Goal: Task Accomplishment & Management: Manage account settings

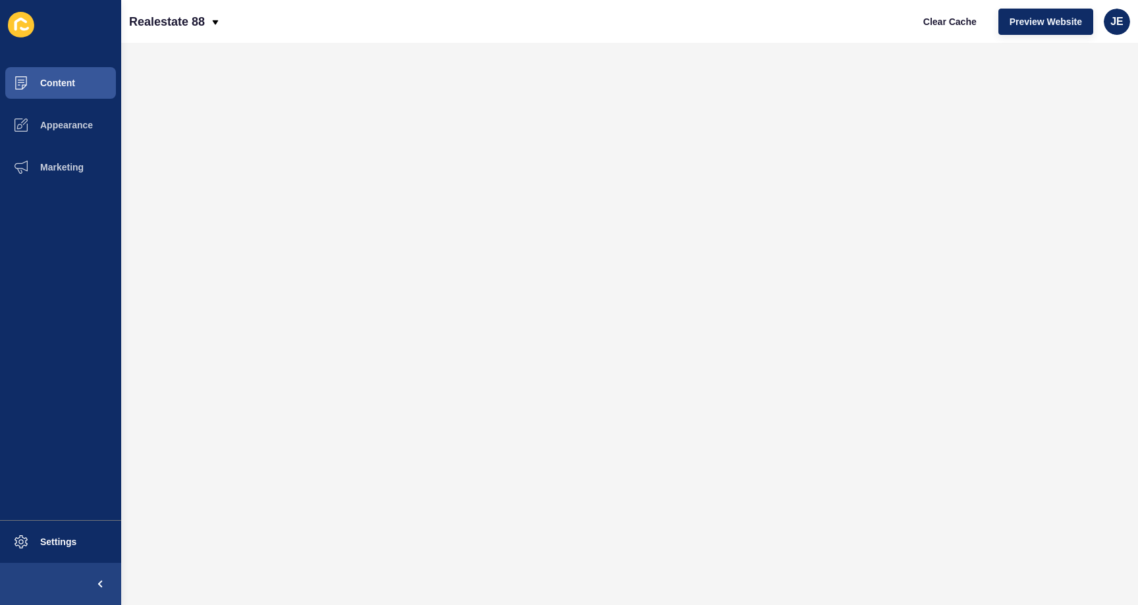
click at [279, 41] on div "Realestate 88 Clear Cache Preview Website JE" at bounding box center [629, 21] width 1017 height 43
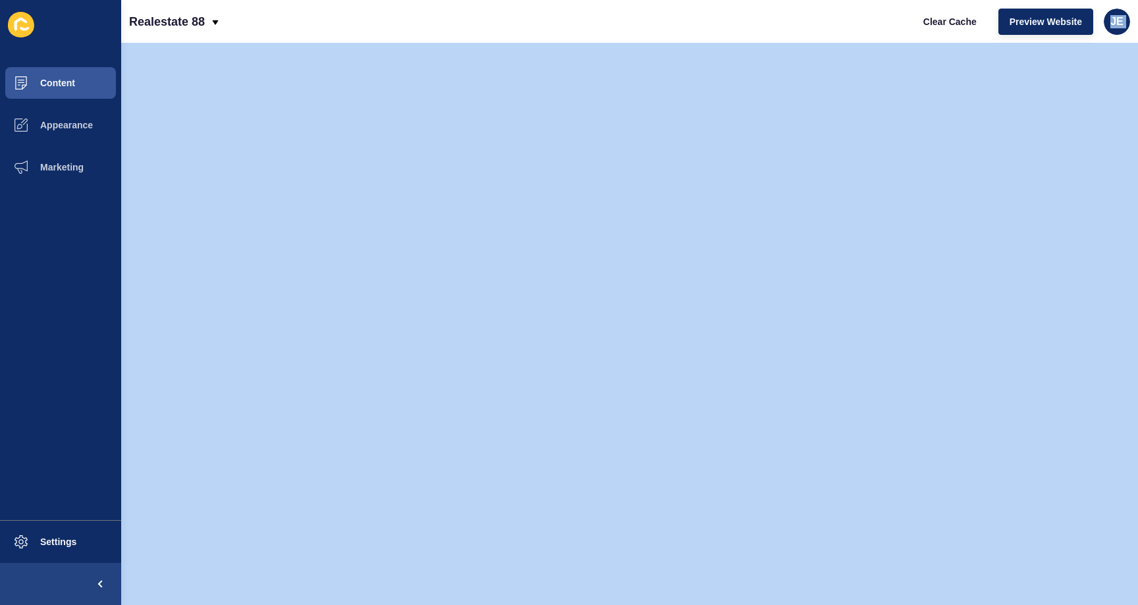
click at [279, 41] on div "Realestate 88 Clear Cache Preview Website JE" at bounding box center [629, 21] width 1017 height 43
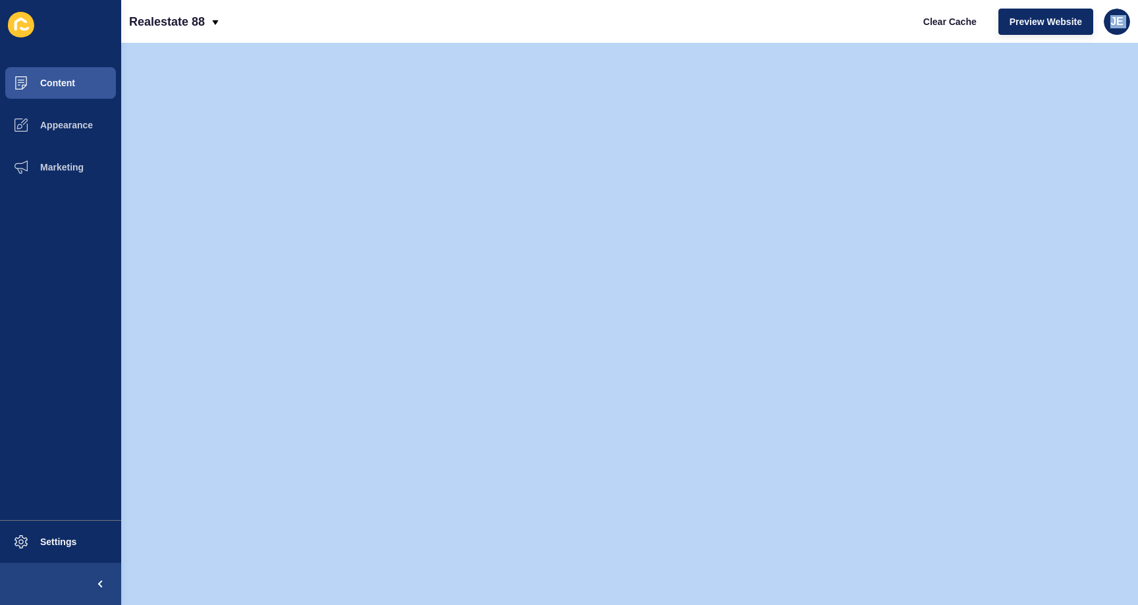
click at [279, 41] on div "Realestate 88 Clear Cache Preview Website JE" at bounding box center [629, 21] width 1017 height 43
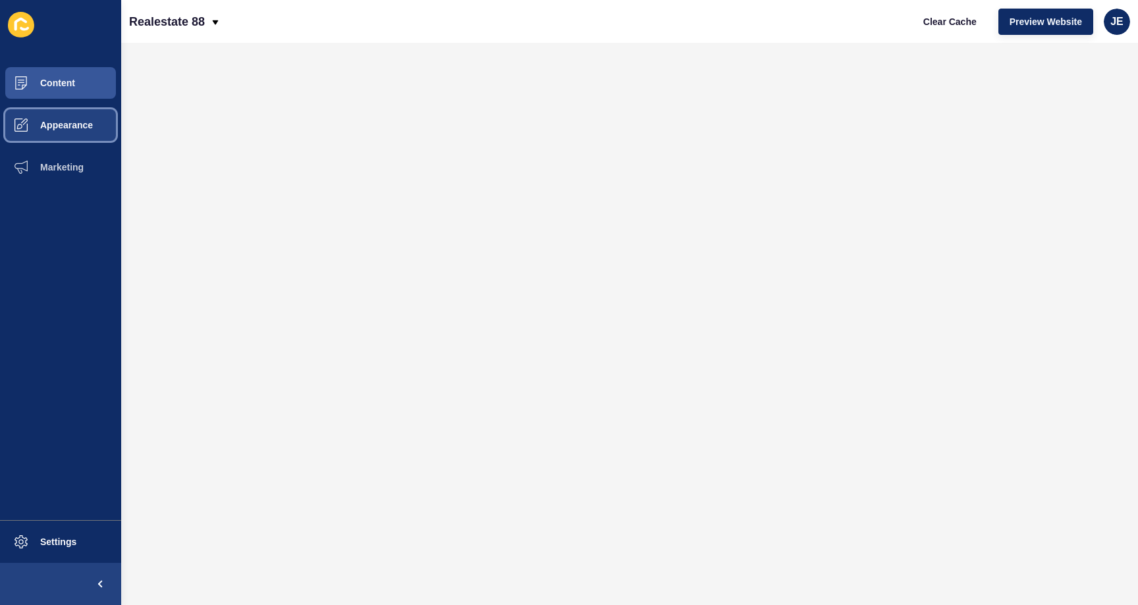
click at [52, 132] on button "Appearance" at bounding box center [60, 125] width 121 height 42
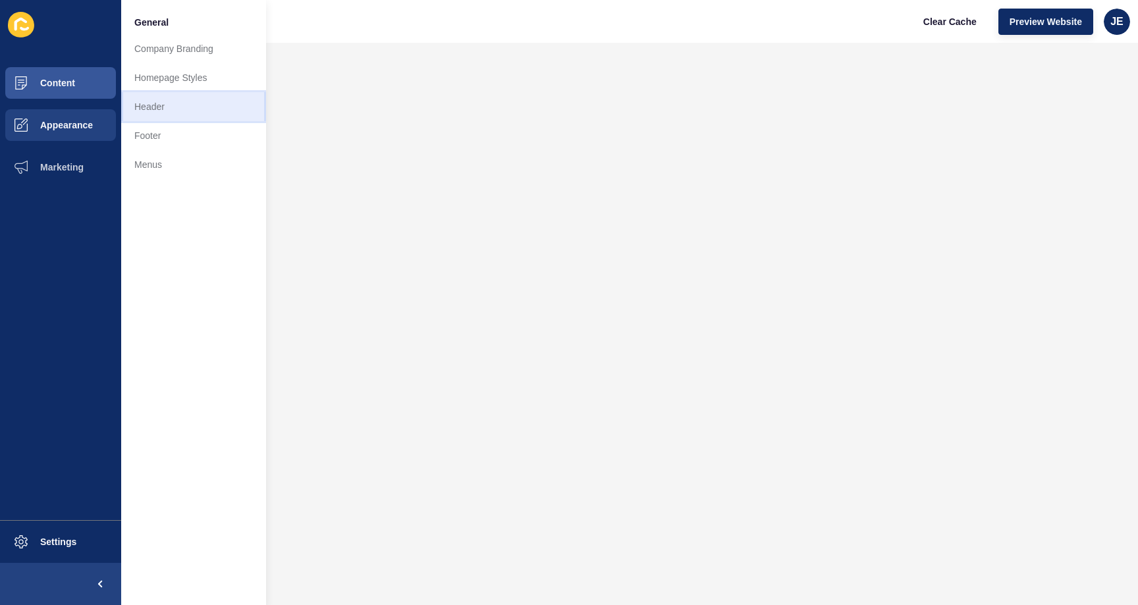
click at [176, 103] on link "Header" at bounding box center [193, 106] width 145 height 29
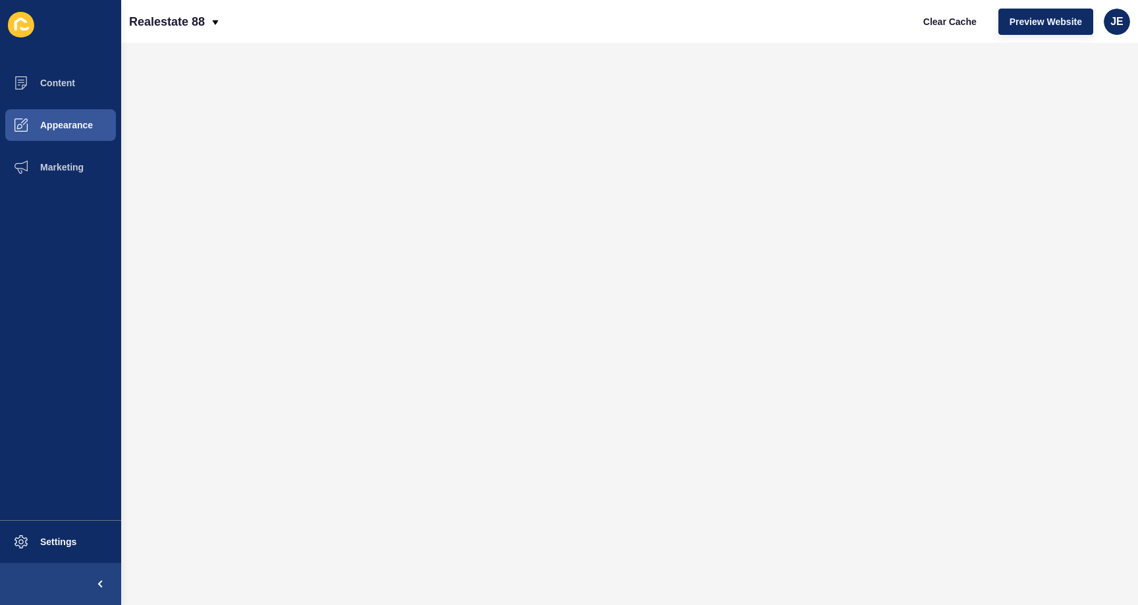
click at [74, 362] on ul "Content Appearance Marketing" at bounding box center [60, 291] width 121 height 459
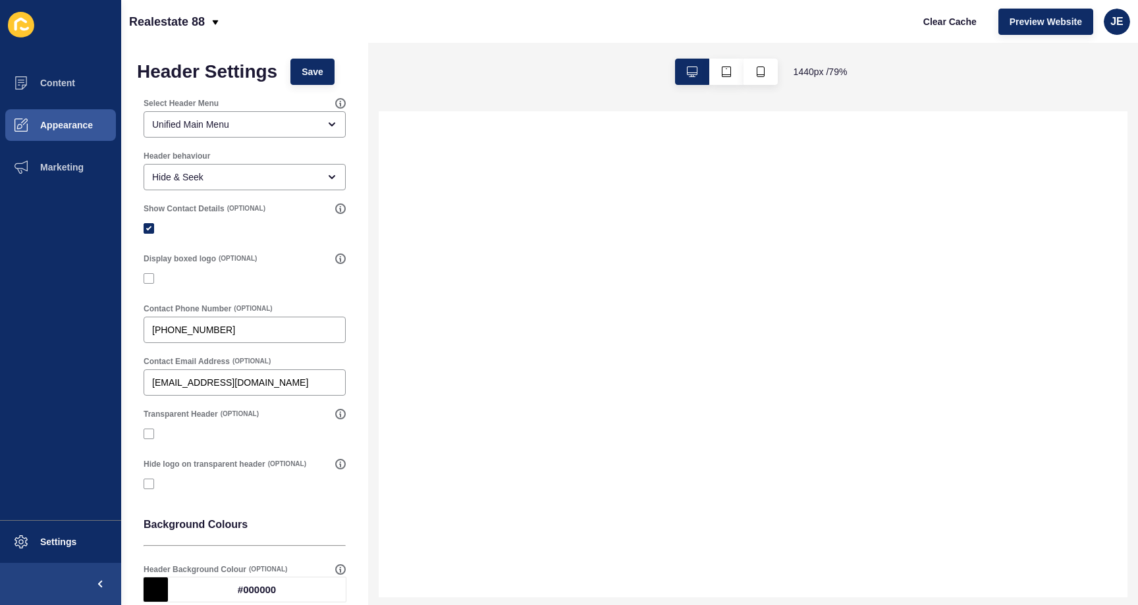
select select
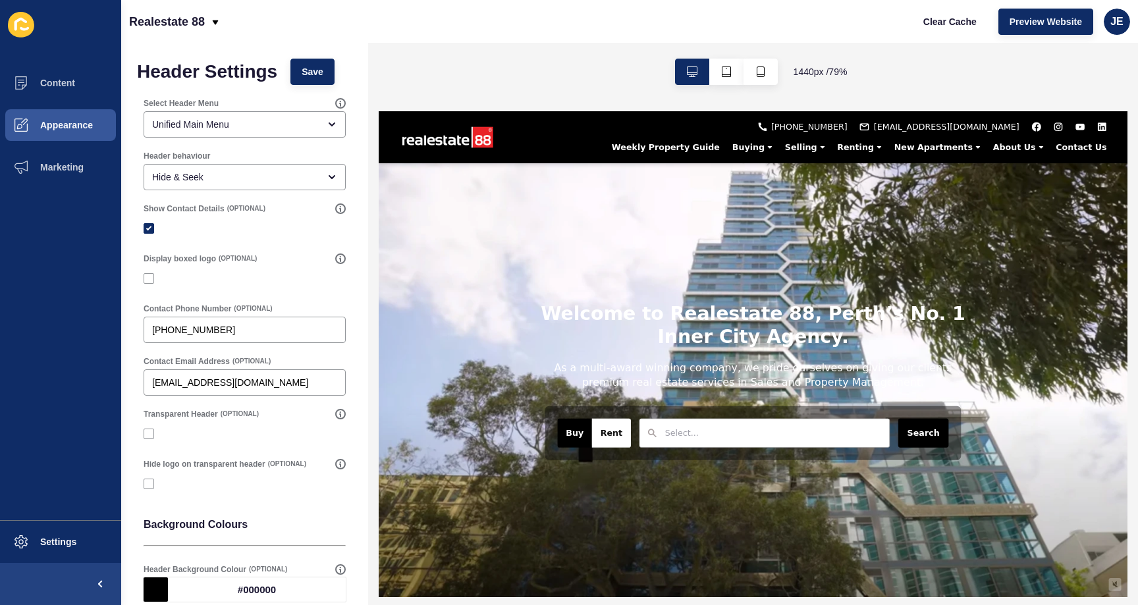
click at [485, 3] on div "Realestate 88 Clear Cache Preview Website JE" at bounding box center [629, 21] width 1017 height 43
click at [82, 390] on ul "Content Appearance Marketing" at bounding box center [60, 291] width 121 height 459
click at [34, 74] on span at bounding box center [21, 83] width 42 height 42
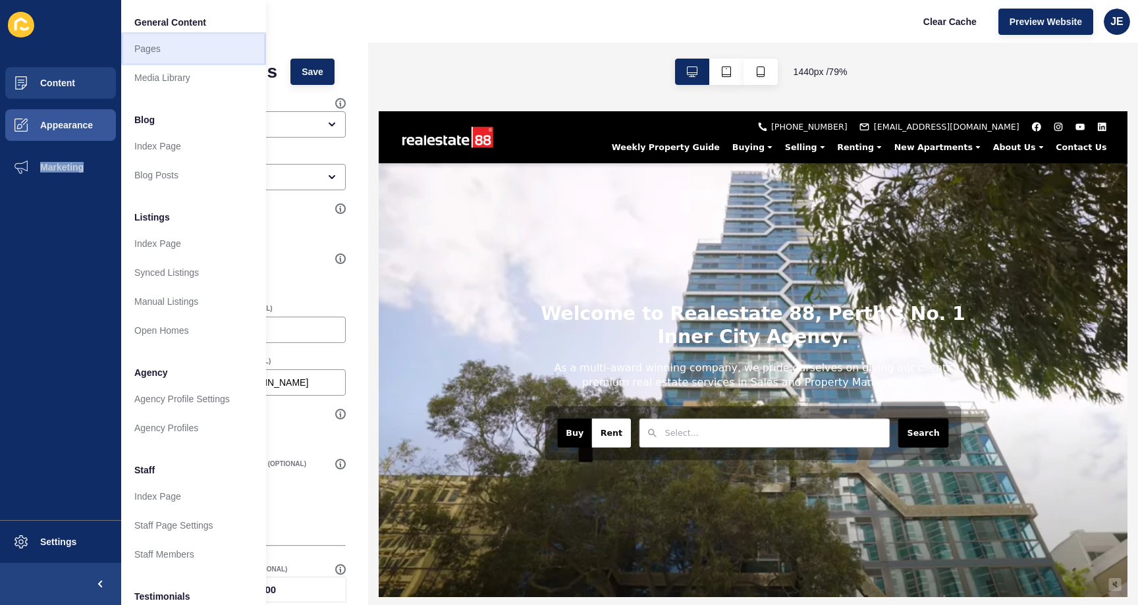
click at [179, 36] on link "Pages" at bounding box center [193, 48] width 145 height 29
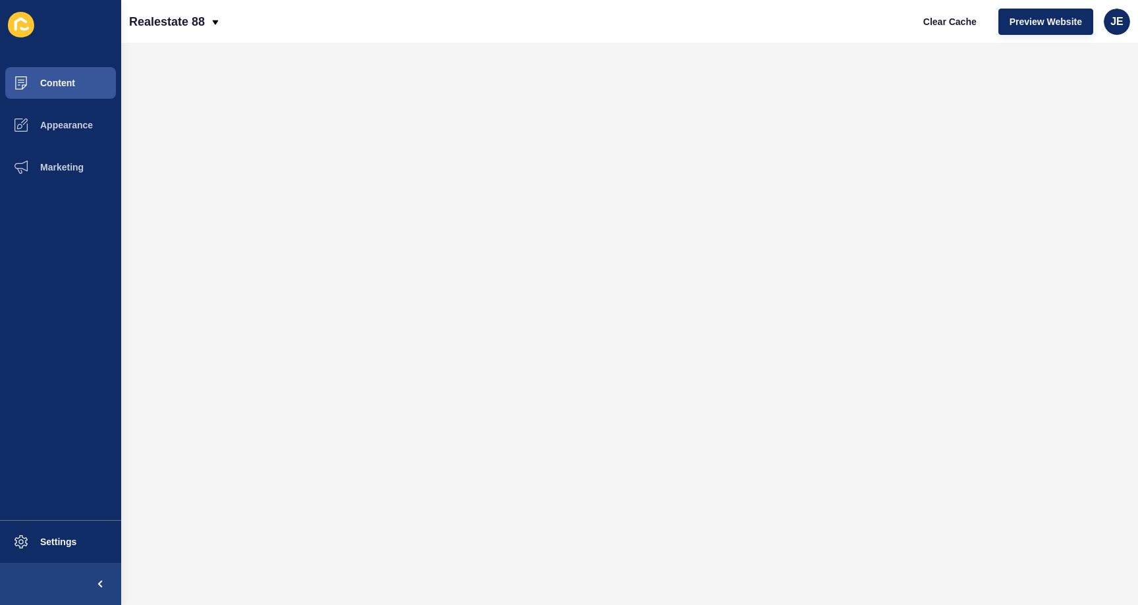
click at [18, 333] on ul "Content Appearance Marketing" at bounding box center [60, 291] width 121 height 459
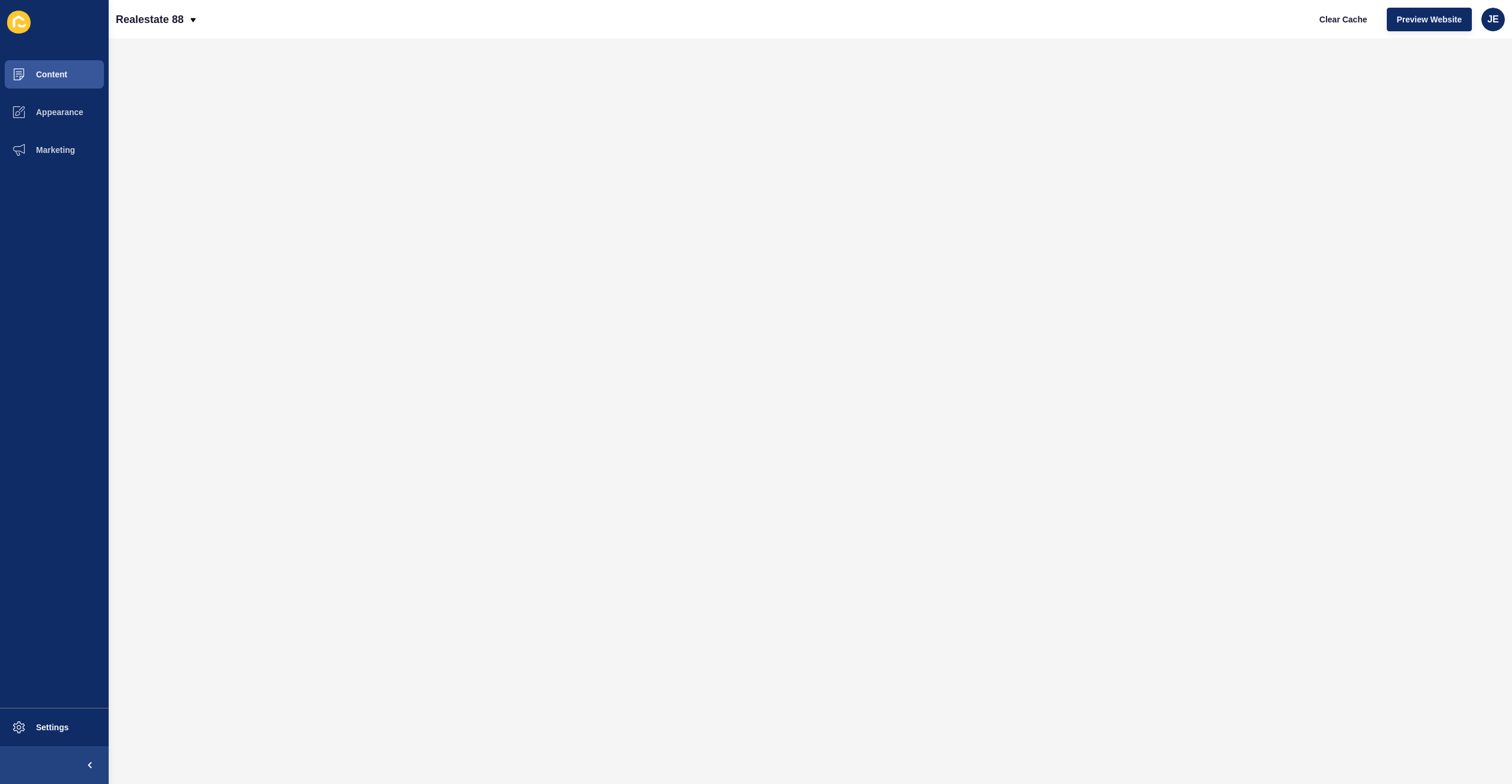
click at [15, 289] on ul "Content Appearance Marketing" at bounding box center [54, 382] width 108 height 652
